Goal: Download file/media

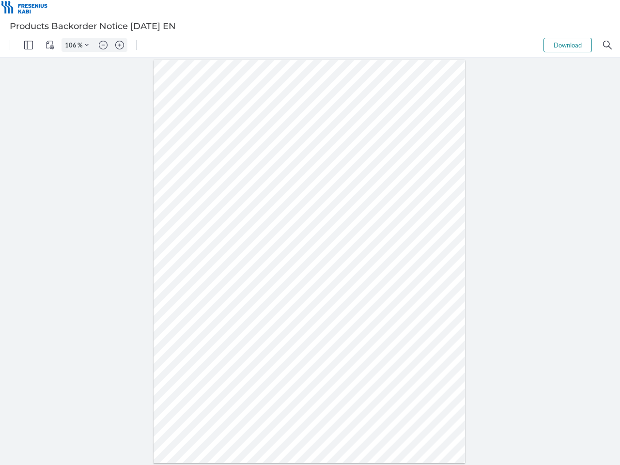
click at [29, 45] on img "Panel" at bounding box center [28, 45] width 9 height 9
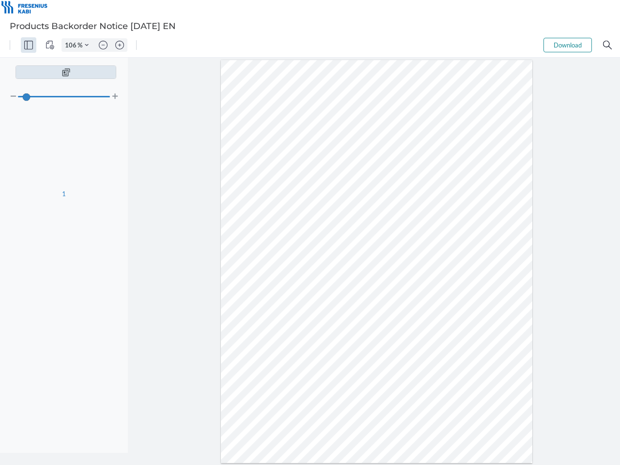
click at [50, 45] on img "View Controls" at bounding box center [50, 45] width 9 height 9
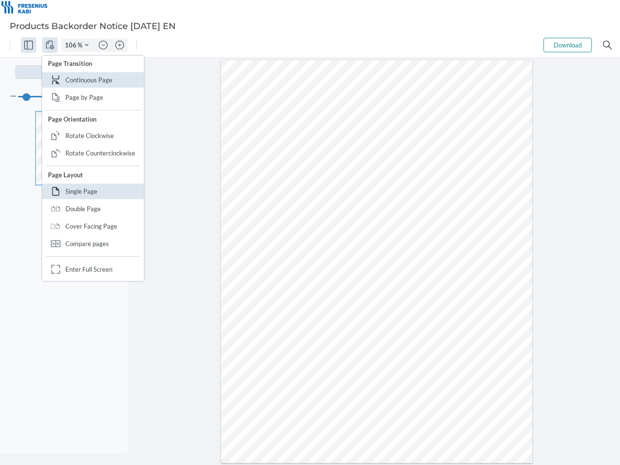
click at [72, 45] on input "106" at bounding box center [70, 45] width 16 height 9
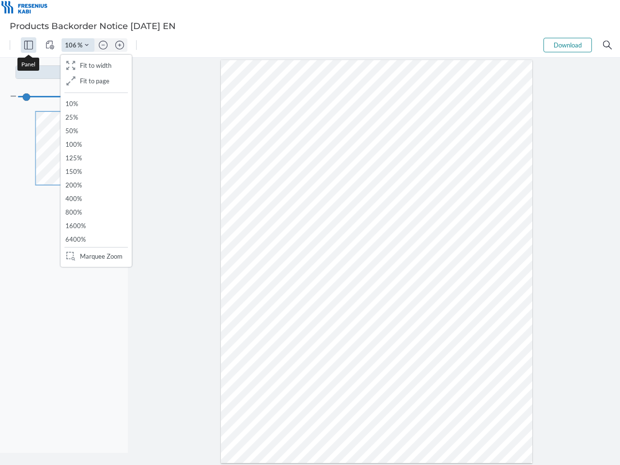
click at [87, 45] on img "Zoom Controls" at bounding box center [87, 45] width 4 height 4
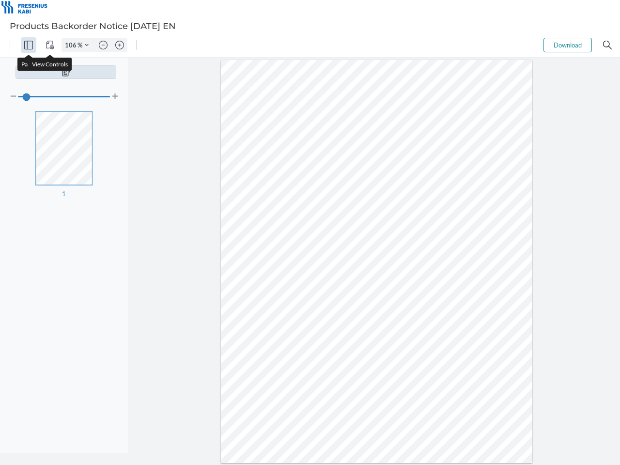
click at [103, 45] on img "Zoom out" at bounding box center [103, 45] width 9 height 9
click at [120, 45] on img "Zoom in" at bounding box center [119, 45] width 9 height 9
type input "106"
click at [568, 45] on button "Download" at bounding box center [568, 45] width 48 height 15
click at [608, 45] on img "Search" at bounding box center [607, 45] width 9 height 9
